Goal: Find specific page/section: Find specific page/section

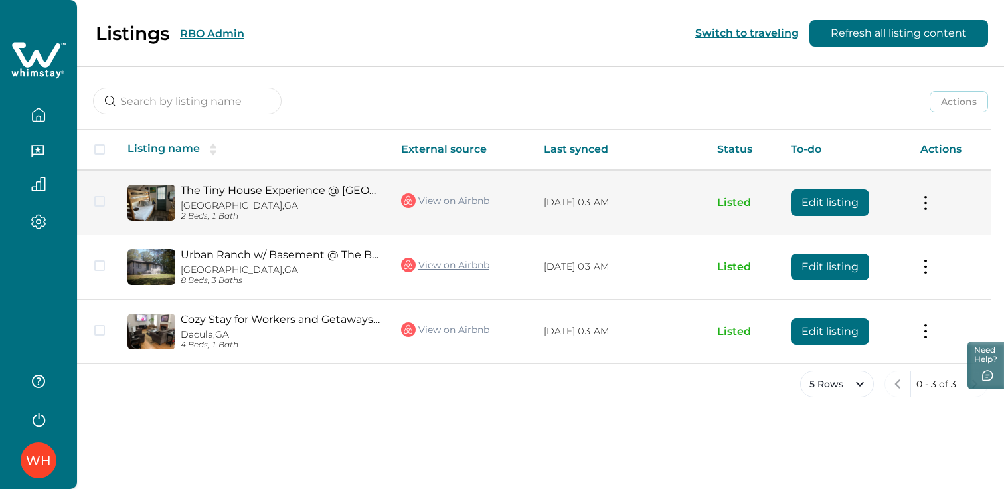
click at [281, 181] on td "The Tiny House Experience @ [GEOGRAPHIC_DATA], [GEOGRAPHIC_DATA] 2 Beds, 1 Bath" at bounding box center [254, 202] width 274 height 64
click at [277, 189] on link "The Tiny House Experience @ [GEOGRAPHIC_DATA], [GEOGRAPHIC_DATA]" at bounding box center [280, 190] width 199 height 13
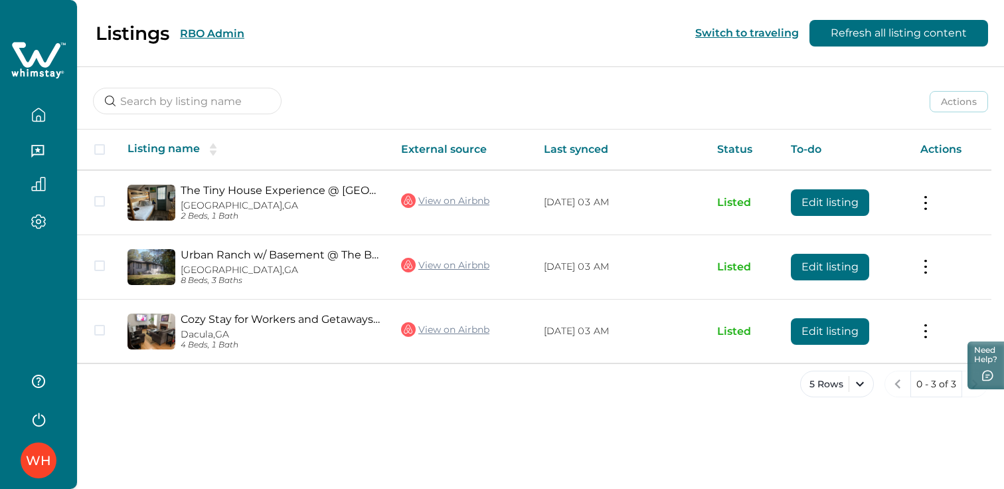
click at [230, 32] on button "RBO Admin" at bounding box center [212, 33] width 64 height 13
